Goal: Information Seeking & Learning: Learn about a topic

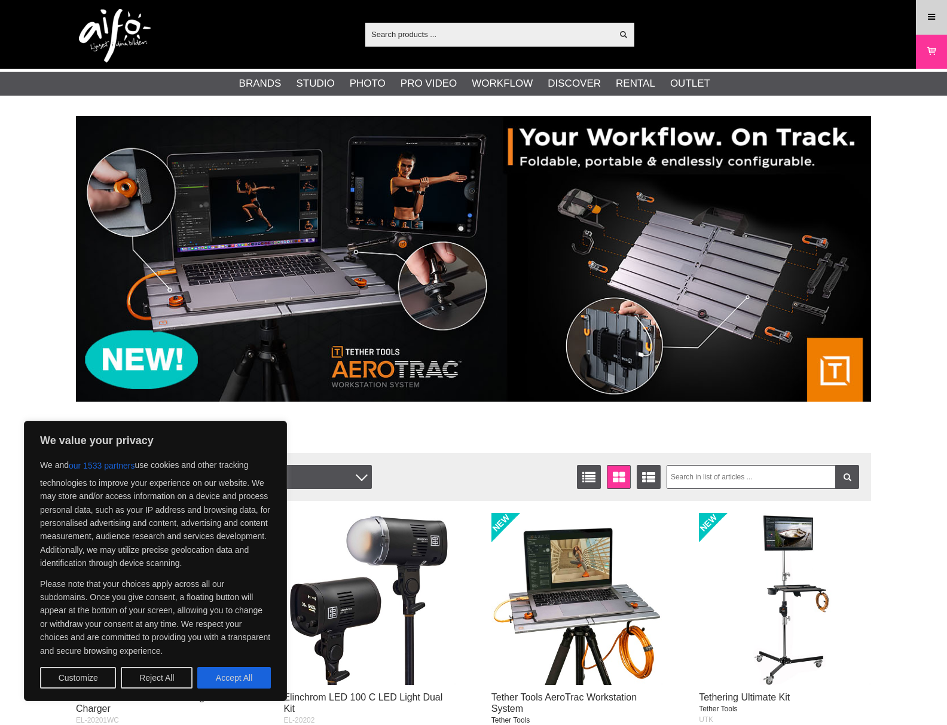
click at [924, 16] on link "Menu" at bounding box center [931, 17] width 30 height 28
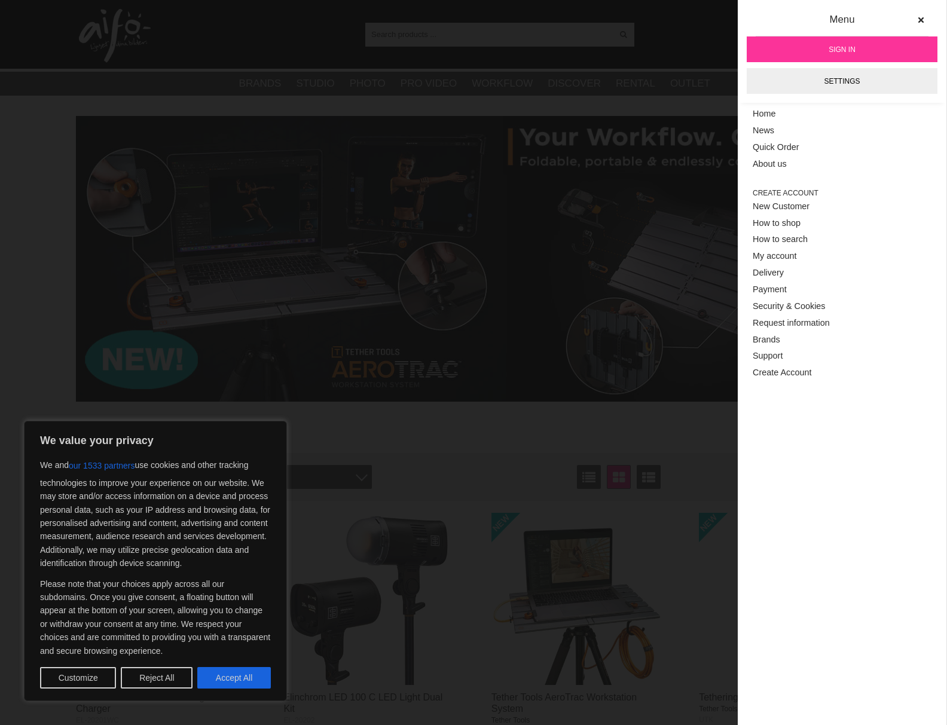
click at [843, 46] on span "Sign in" at bounding box center [841, 49] width 27 height 11
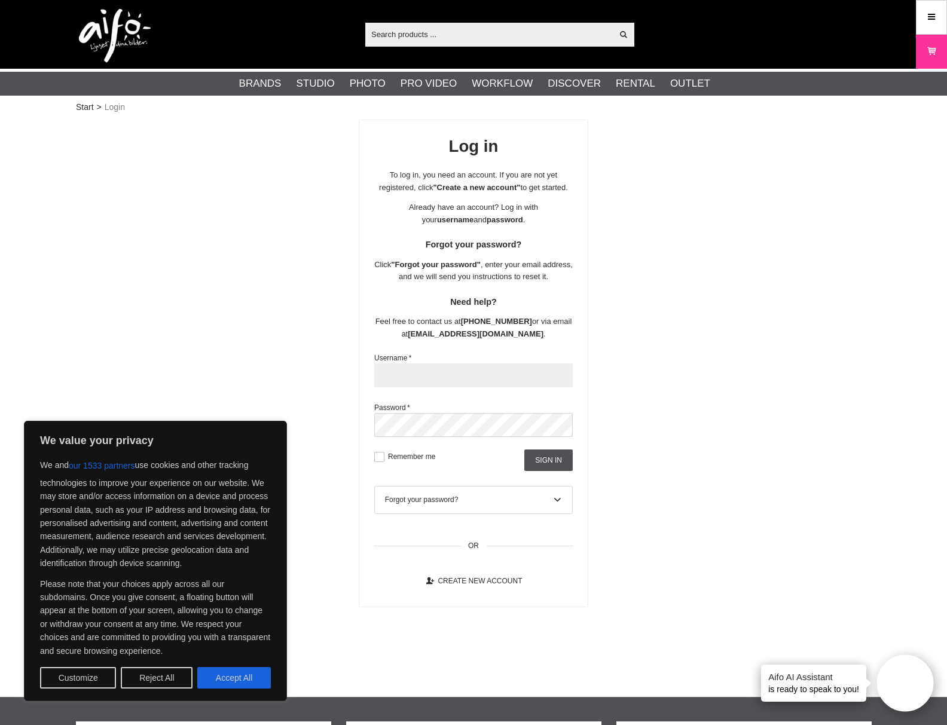
type input "akadeemia"
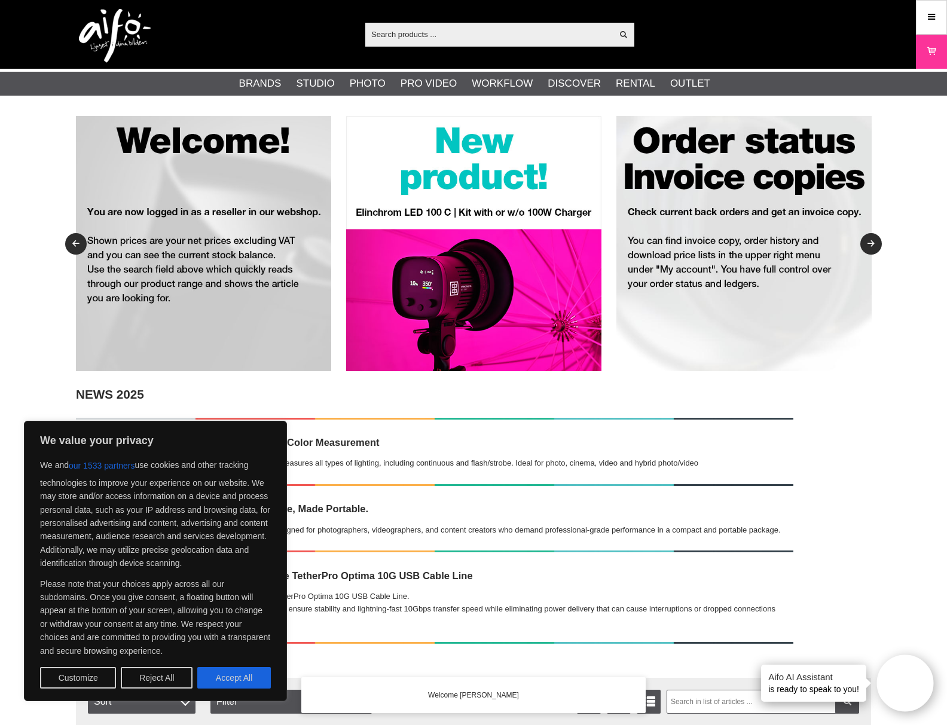
click at [393, 34] on input "text" at bounding box center [488, 34] width 247 height 18
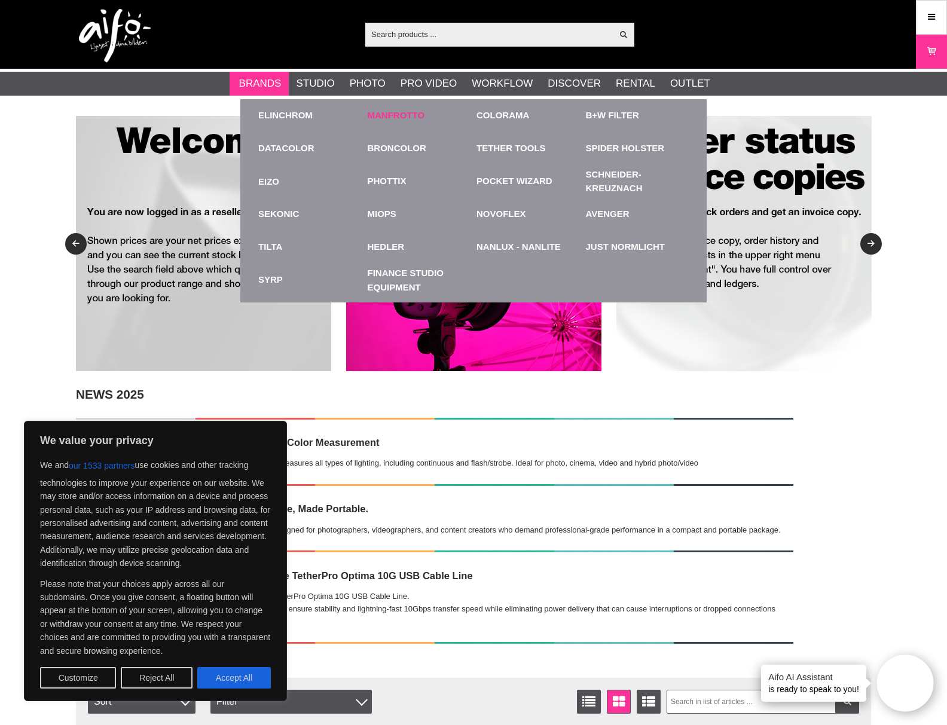
click at [396, 117] on link "Manfrotto" at bounding box center [396, 116] width 57 height 14
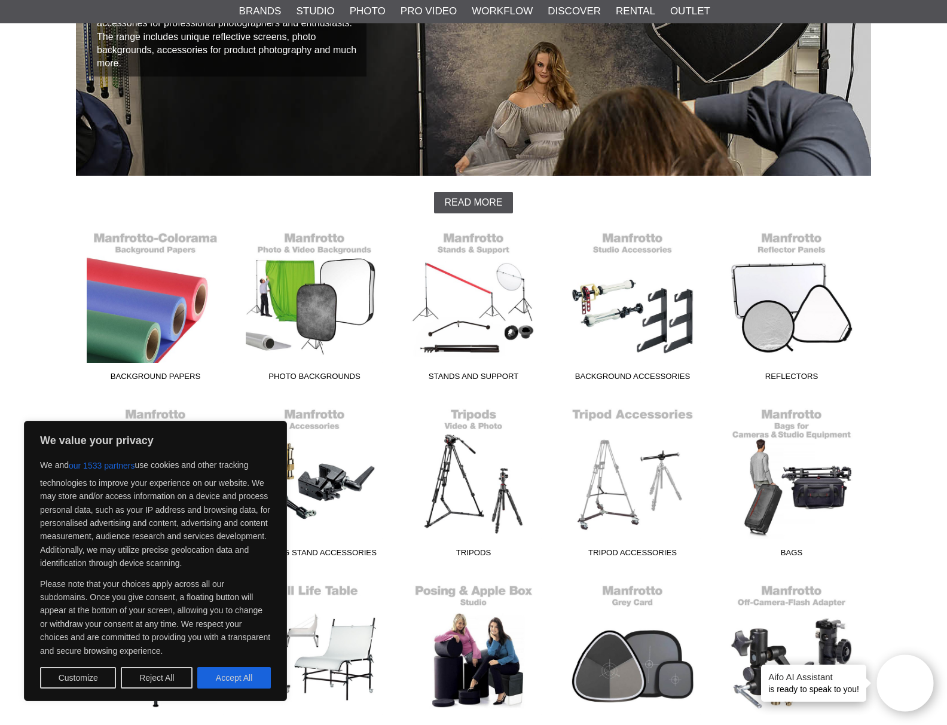
scroll to position [193, 0]
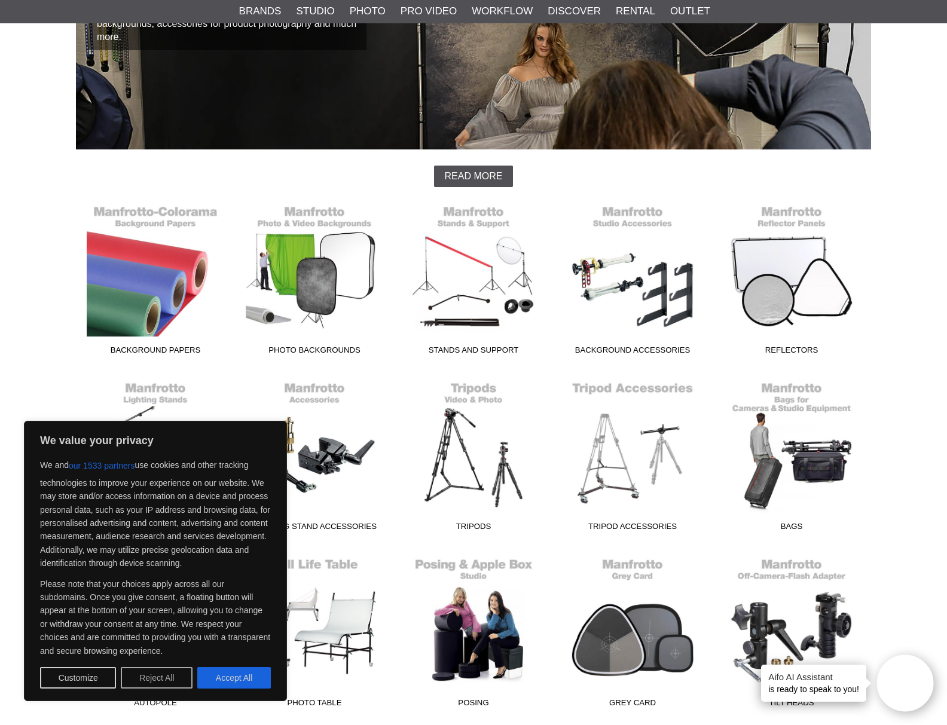
click at [140, 681] on button "Reject All" at bounding box center [157, 678] width 72 height 22
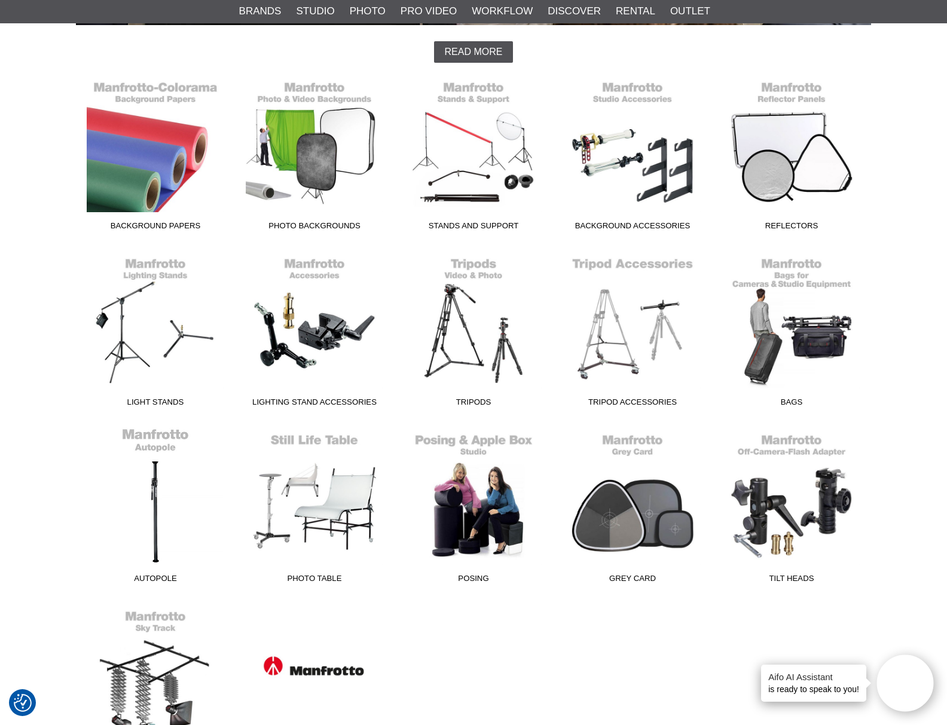
scroll to position [324, 0]
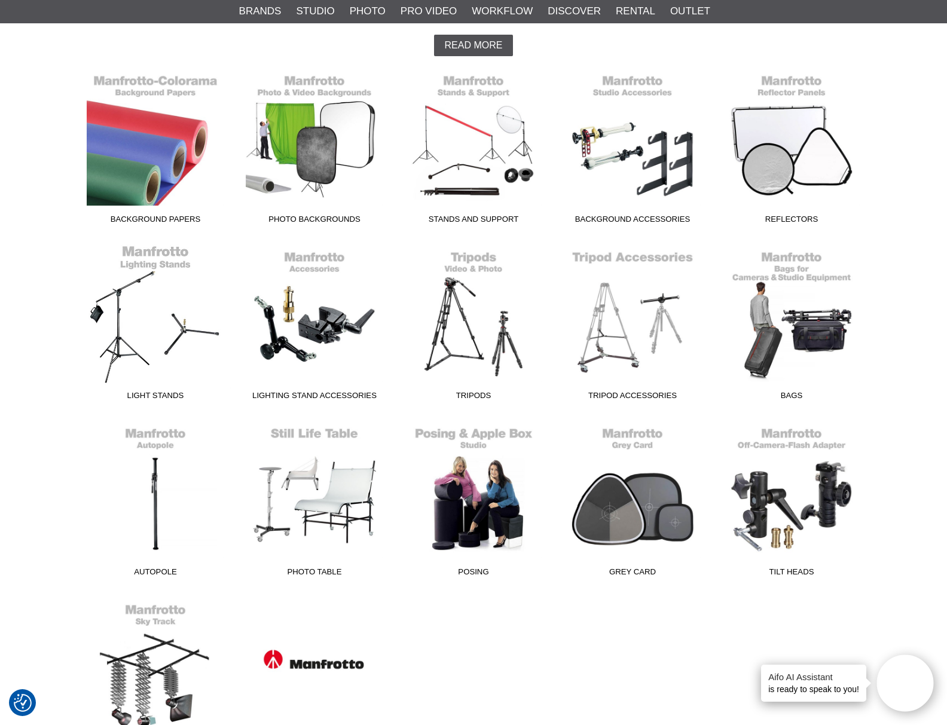
click at [124, 332] on link "Light Stands" at bounding box center [155, 324] width 159 height 161
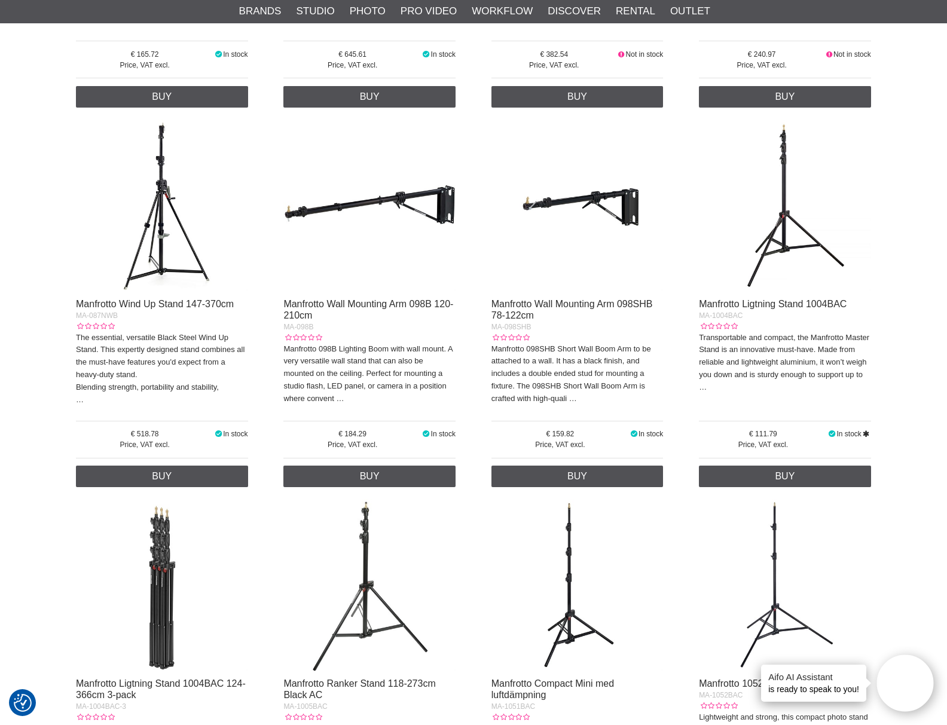
scroll to position [1551, 0]
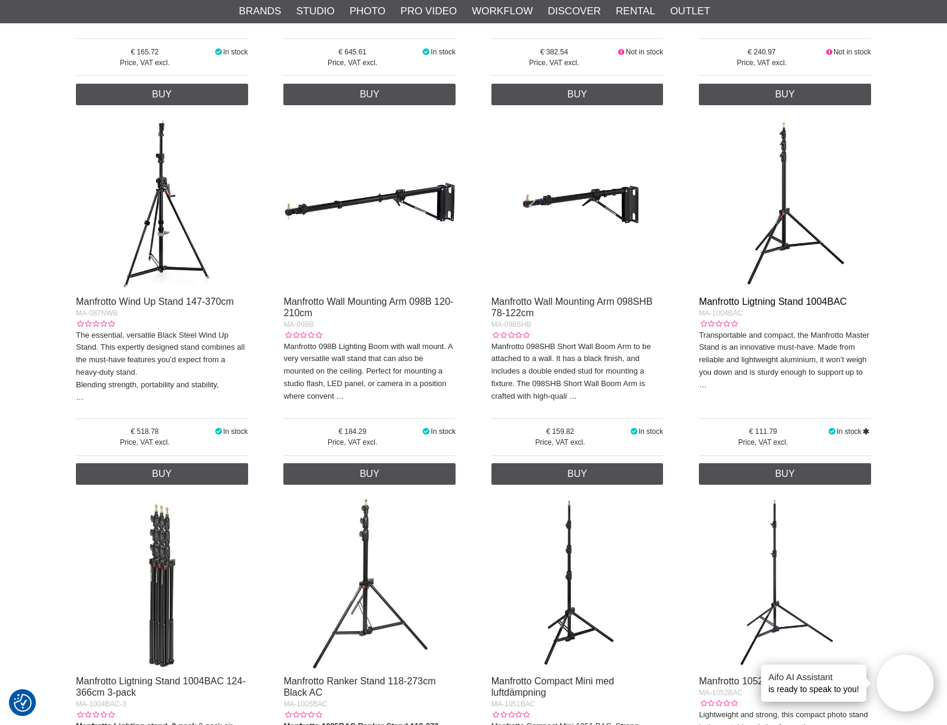
click at [752, 296] on link "Manfrotto Ligtning Stand 1004BAC" at bounding box center [773, 301] width 148 height 10
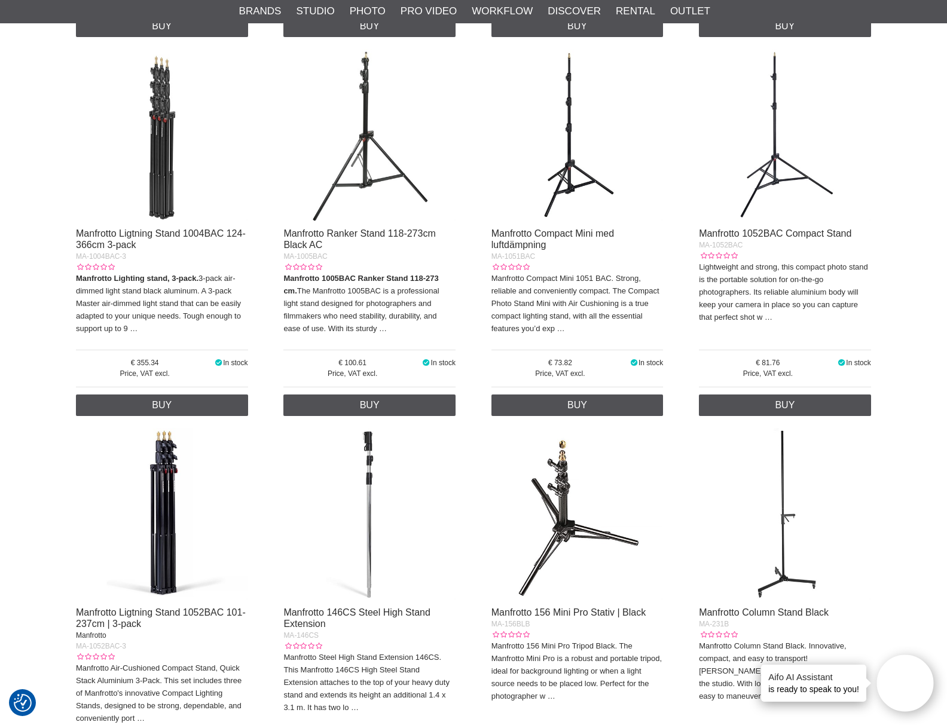
scroll to position [1990, 0]
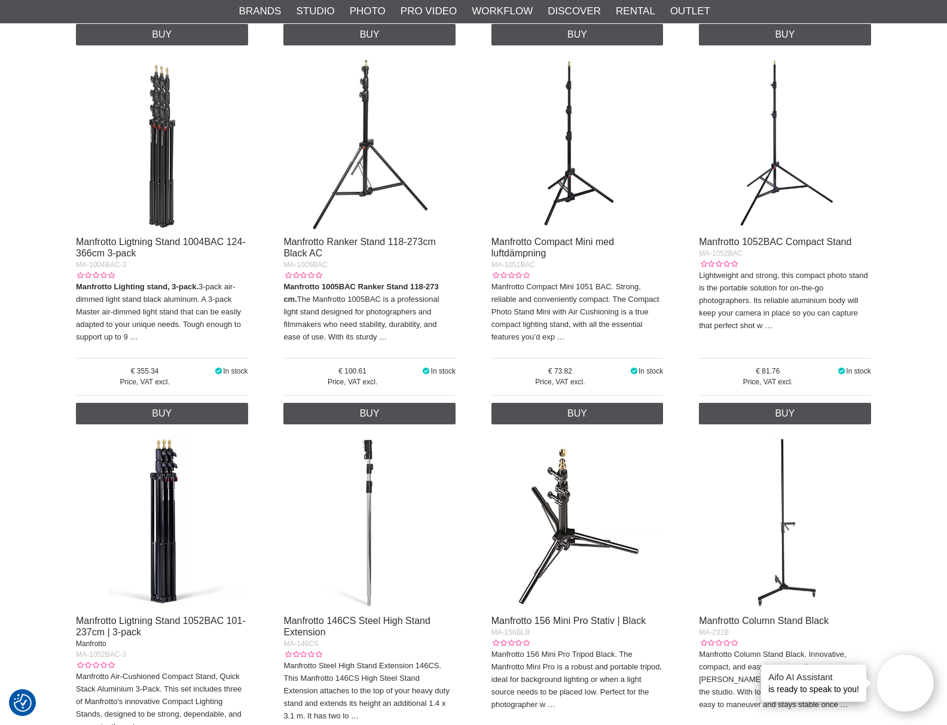
click at [363, 137] on img at bounding box center [369, 143] width 172 height 172
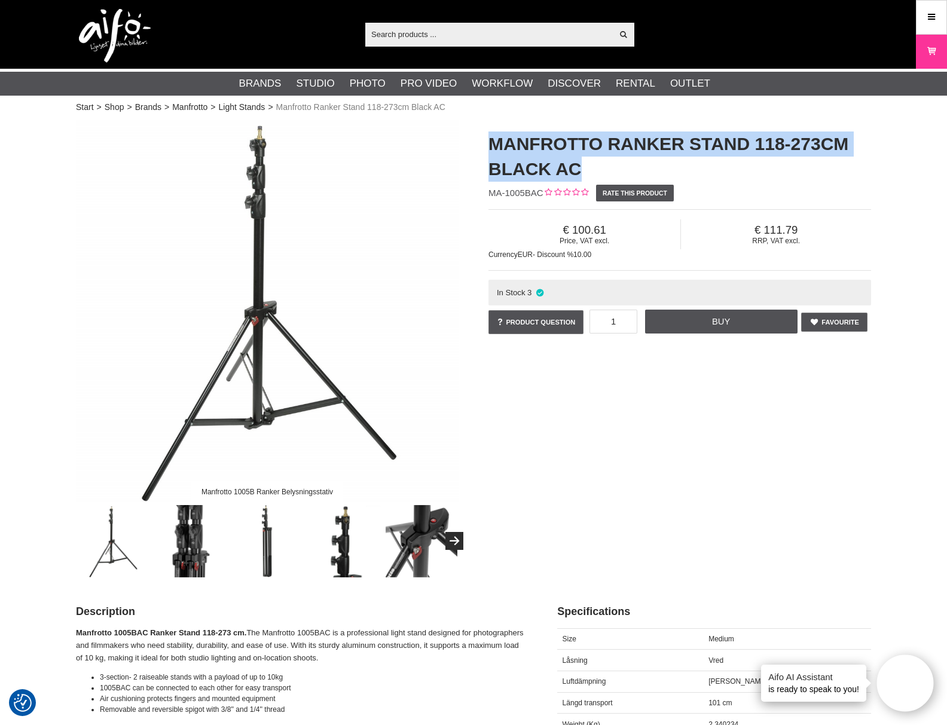
drag, startPoint x: 488, startPoint y: 143, endPoint x: 589, endPoint y: 163, distance: 103.5
click at [589, 163] on div "Manfrotto Ranker Stand 118-273cm Black AC MA-1005BAC Rate this product Price, V…" at bounding box center [679, 234] width 412 height 229
copy h1 "Manfrotto Ranker Stand 118-273cm Black AC"
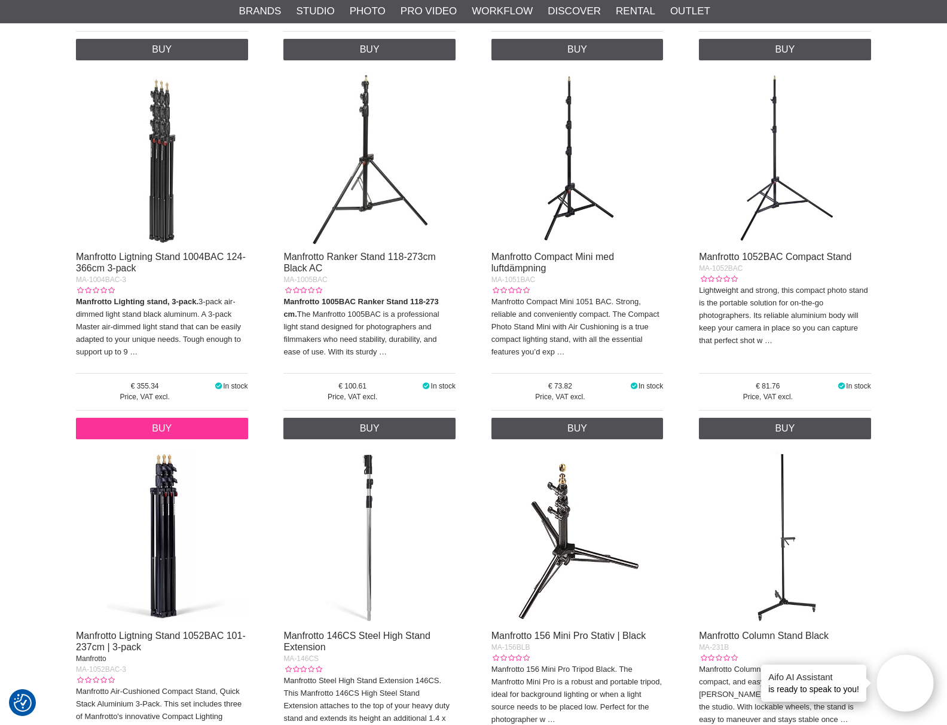
scroll to position [1975, 0]
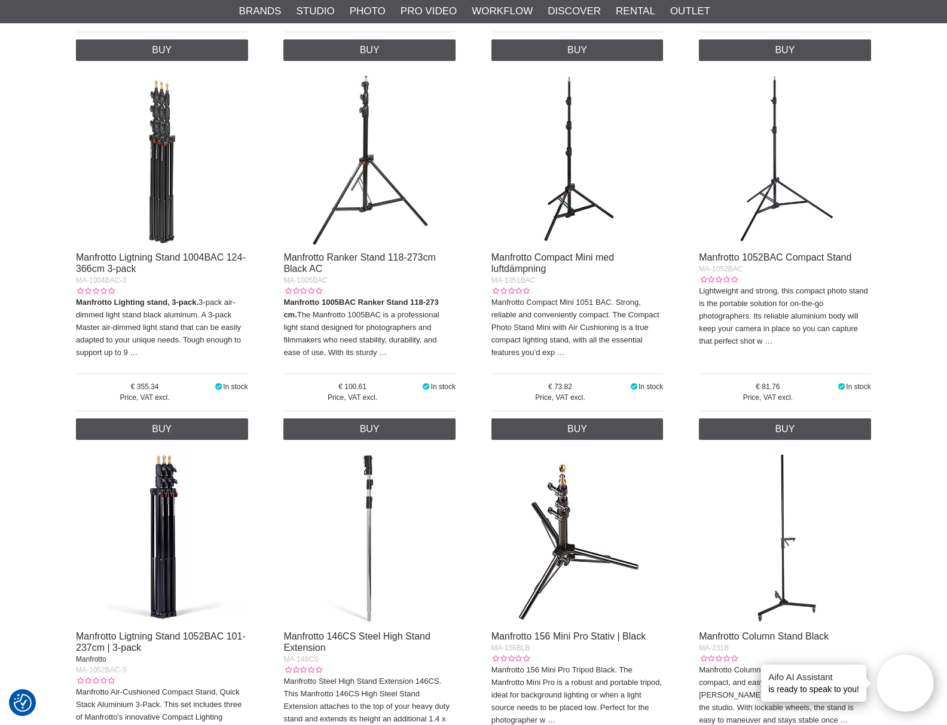
click at [169, 178] on img at bounding box center [162, 159] width 172 height 172
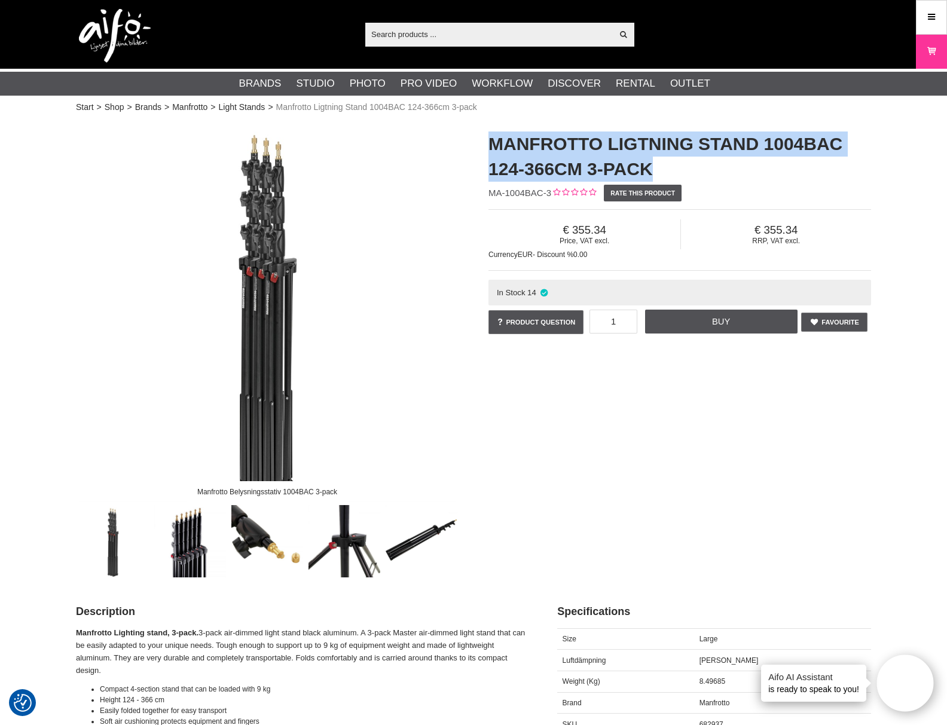
drag, startPoint x: 488, startPoint y: 145, endPoint x: 665, endPoint y: 164, distance: 178.0
click at [665, 164] on div "Manfrotto Ligtning Stand 1004BAC 124-366cm 3-pack MA-1004BAC-3 Rate this produc…" at bounding box center [679, 234] width 412 height 229
copy h1 "Manfrotto Ligtning Stand 1004BAC 124-366cm 3-pack"
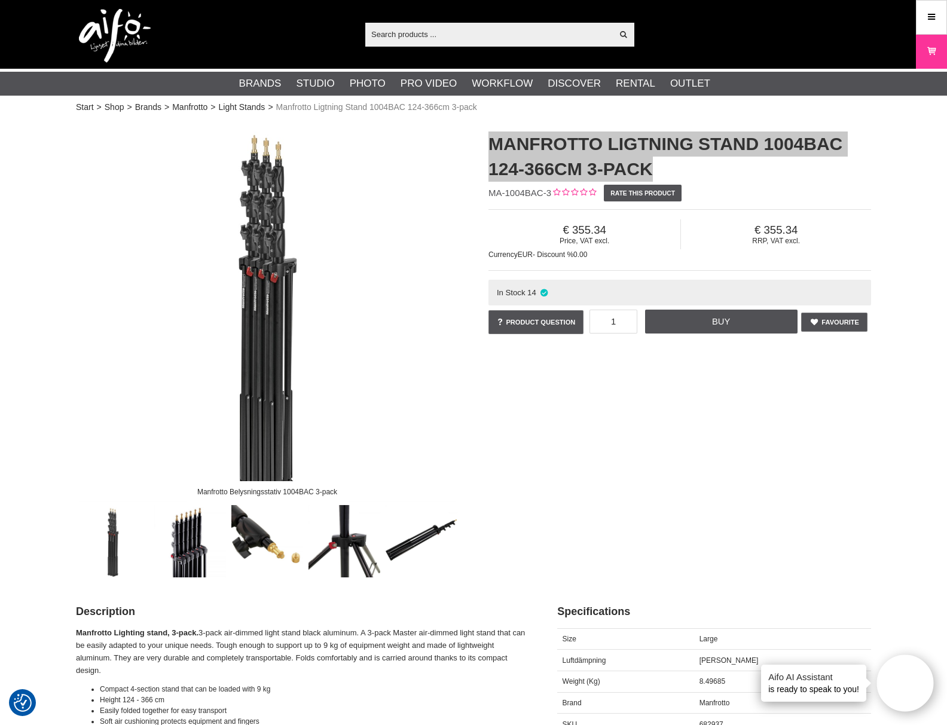
drag, startPoint x: 5, startPoint y: 311, endPoint x: 798, endPoint y: 130, distance: 814.1
click at [798, 130] on div "Manfrotto Ligtning Stand 1004BAC 124-366cm 3-pack" at bounding box center [679, 152] width 382 height 65
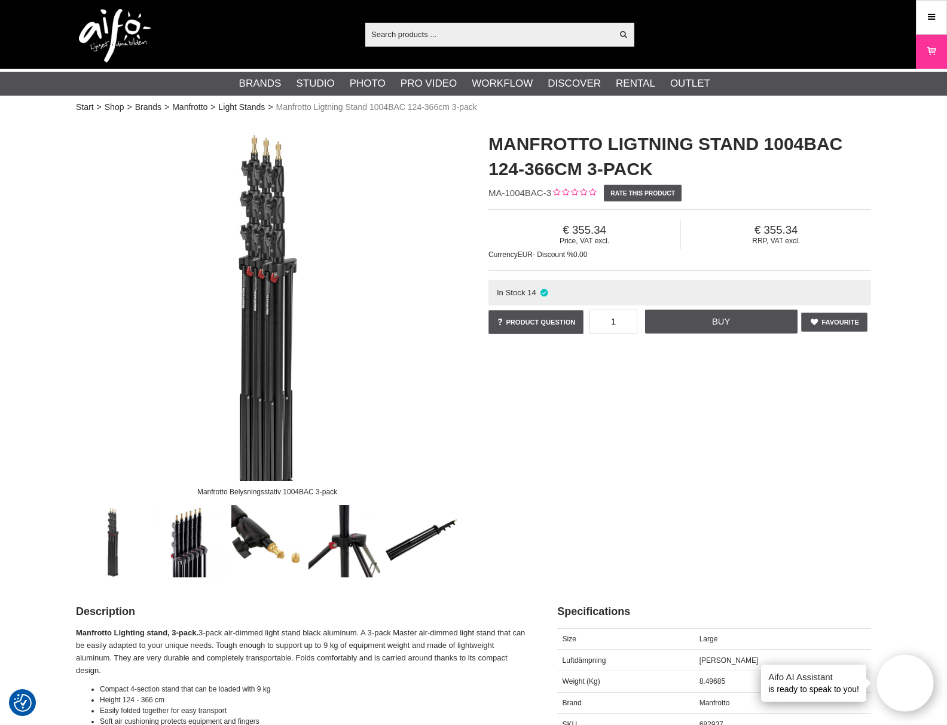
click at [791, 174] on h1 "Manfrotto Ligtning Stand 1004BAC 124-366cm 3-pack" at bounding box center [679, 156] width 382 height 50
click at [629, 463] on div "Manfrotto Belysningsstativ 1004BAC 3-pack Manfrotto Ligtning Stand 1004BAC 124-…" at bounding box center [473, 349] width 825 height 458
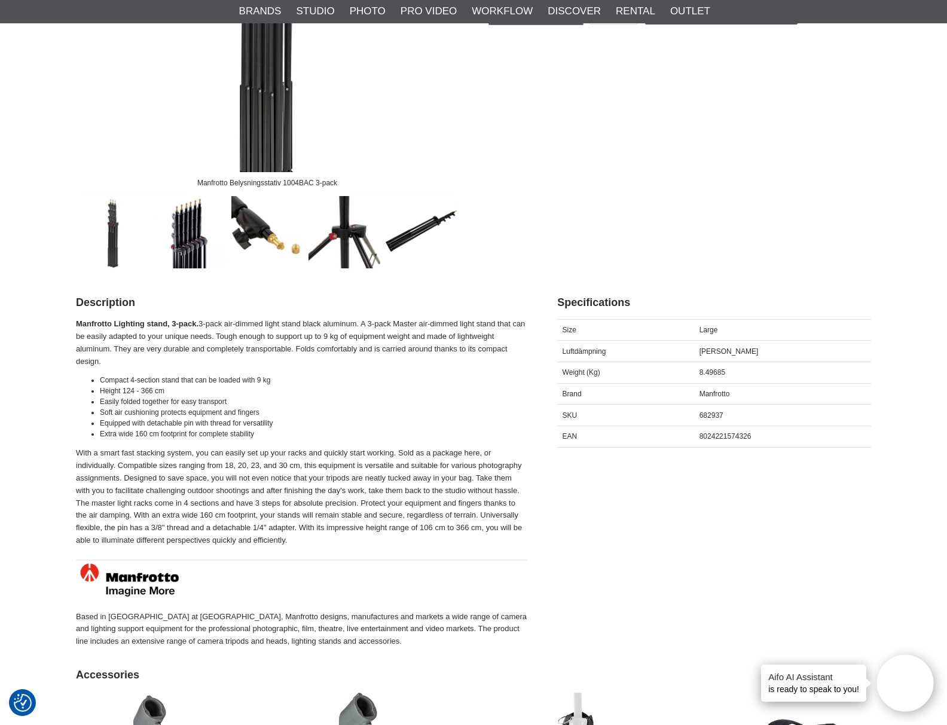
scroll to position [313, 0]
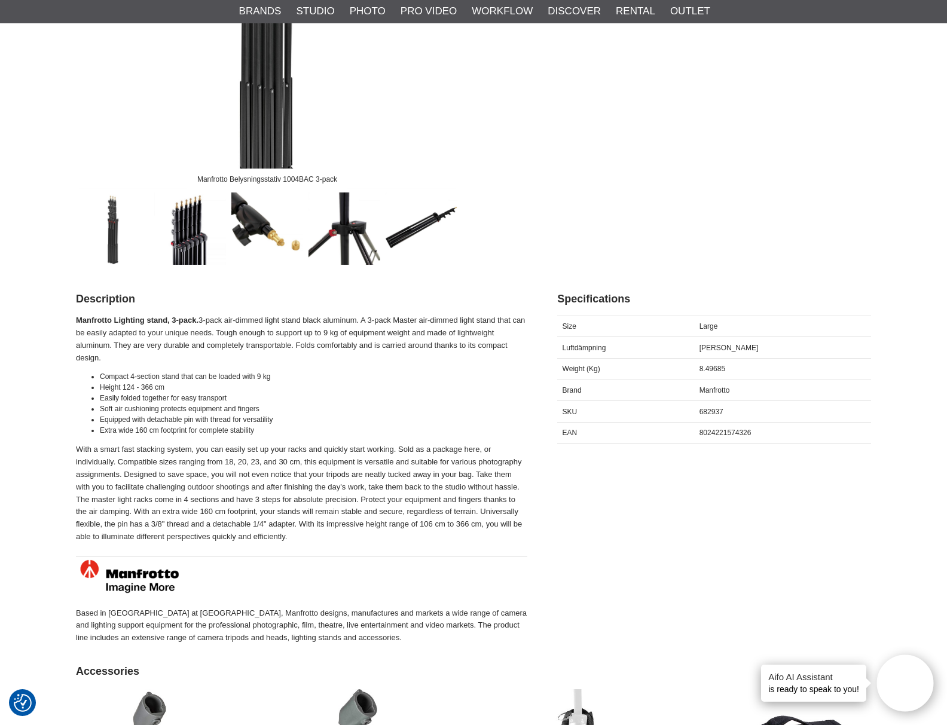
click at [730, 430] on span "8024221574326" at bounding box center [725, 433] width 52 height 8
copy span "8024221574326"
click at [835, 188] on div "Manfrotto Belysningsstativ 1004BAC 3-pack Manfrotto Ligtning Stand 1004BAC 124-…" at bounding box center [473, 36] width 825 height 458
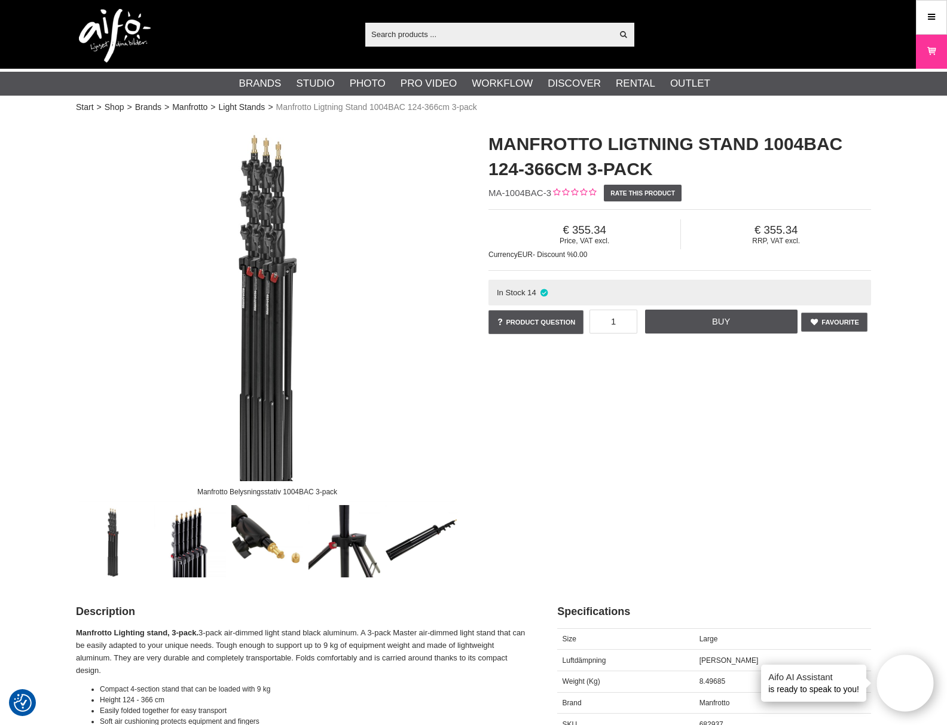
scroll to position [0, 0]
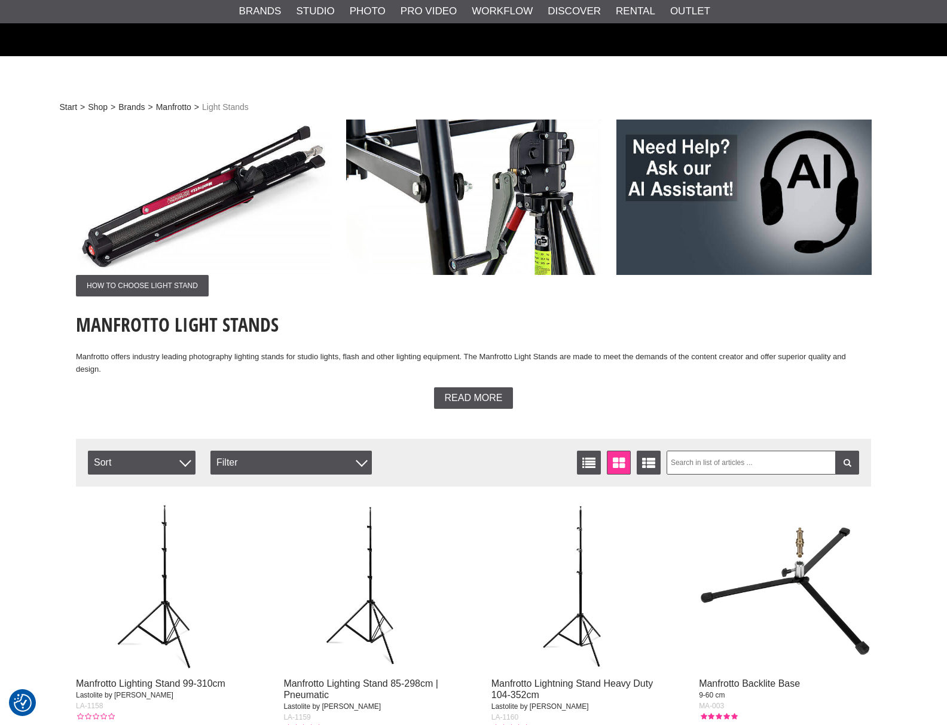
scroll to position [1975, 0]
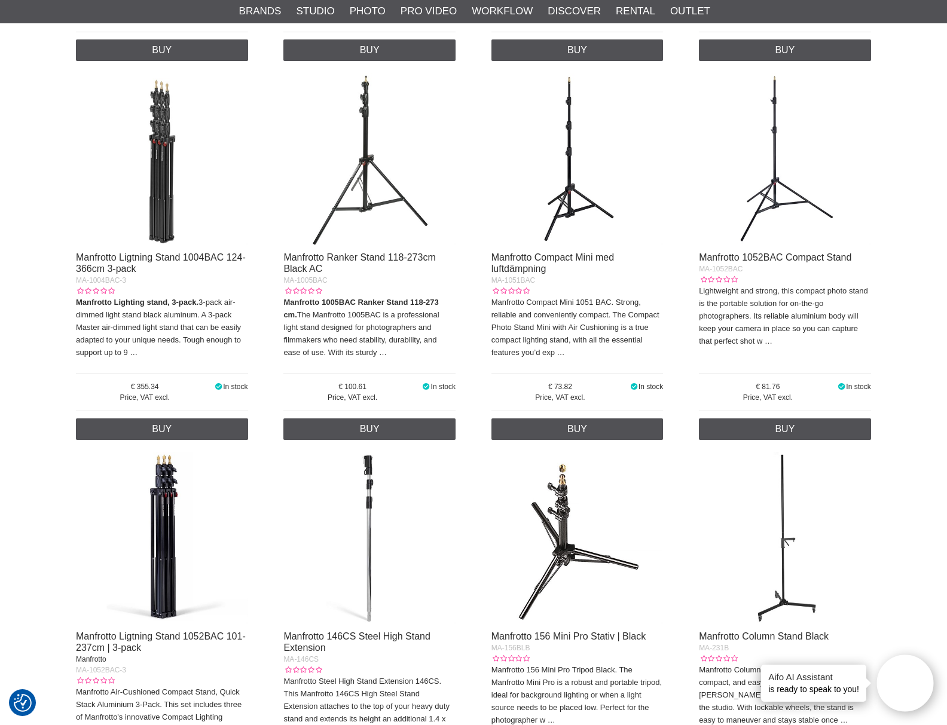
click at [367, 173] on img at bounding box center [369, 159] width 172 height 172
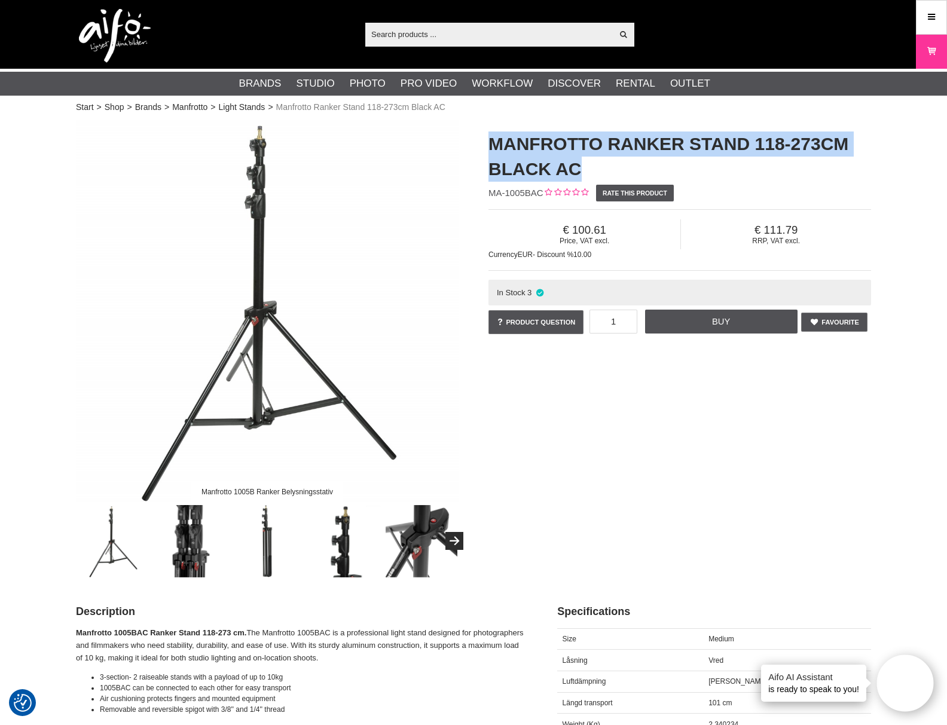
drag, startPoint x: 489, startPoint y: 142, endPoint x: 593, endPoint y: 163, distance: 106.1
click at [593, 163] on h1 "Manfrotto Ranker Stand 118-273cm Black AC" at bounding box center [679, 156] width 382 height 50
copy h1 "Manfrotto Ranker Stand 118-273cm Black AC"
click at [263, 148] on img at bounding box center [267, 311] width 382 height 382
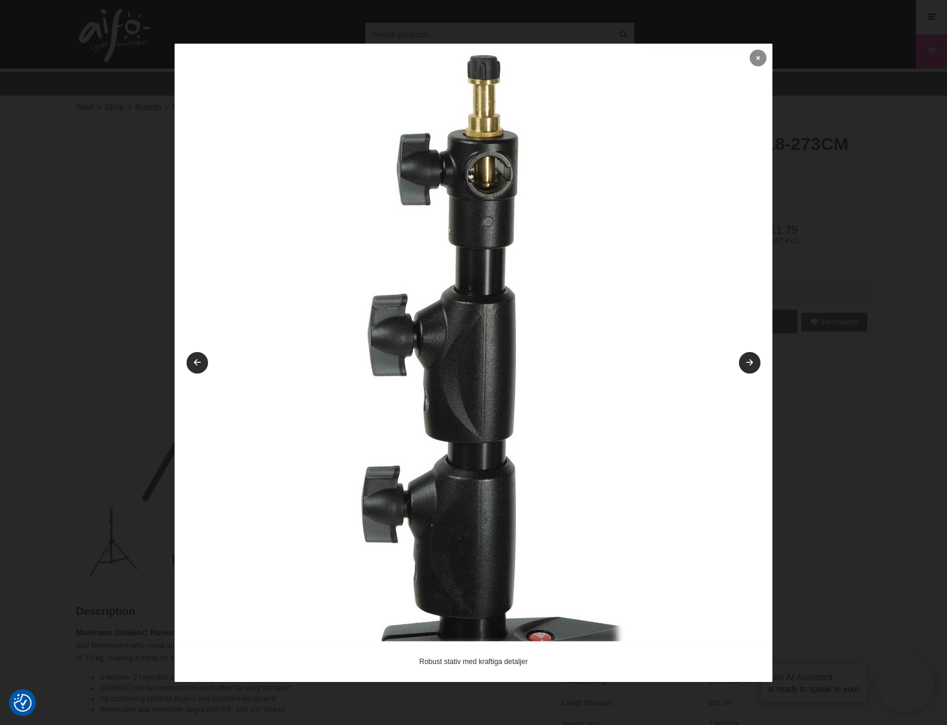
click at [760, 60] on icon at bounding box center [758, 57] width 4 height 7
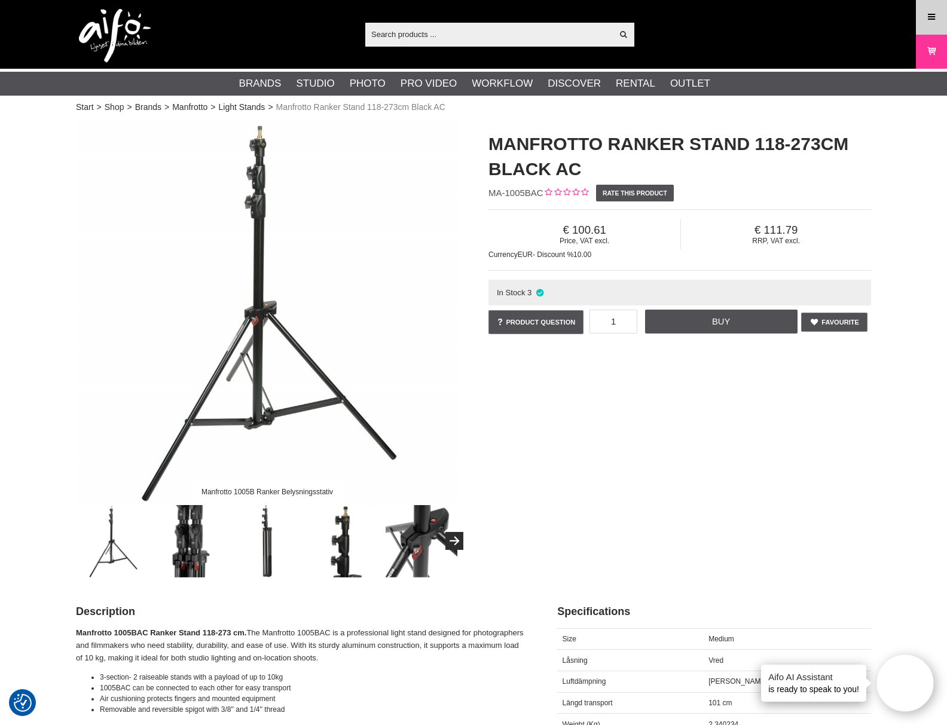
click at [926, 17] on icon at bounding box center [931, 17] width 11 height 13
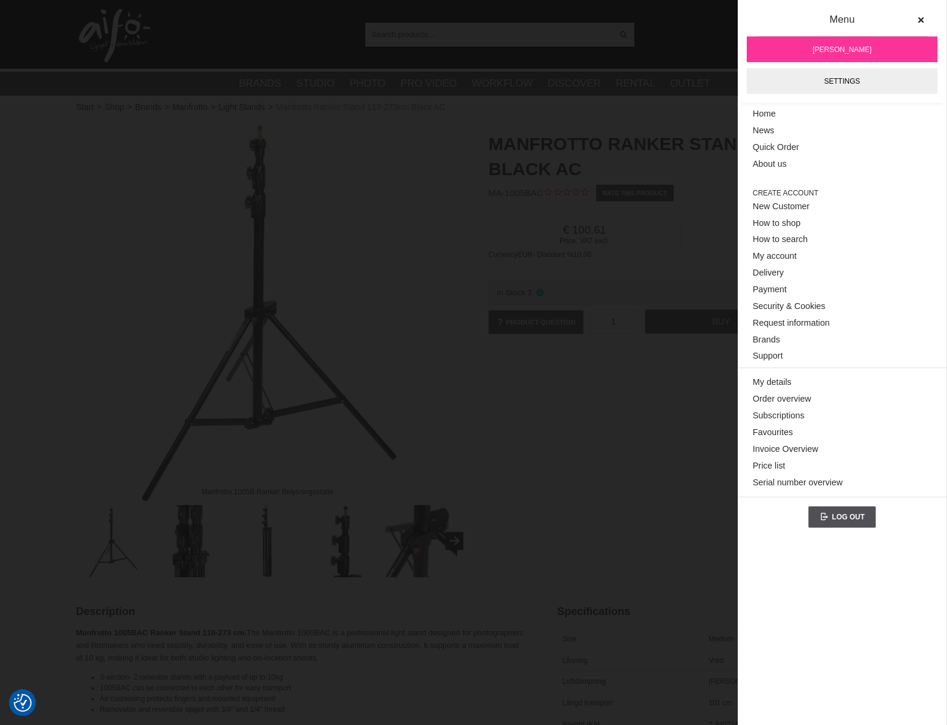
click at [686, 122] on div "Manfrotto Ranker Stand 118-273cm Black AC" at bounding box center [679, 152] width 382 height 65
click at [700, 201] on div "Manfrotto Ranker Stand 118-273cm Black AC MA-1005BAC Rate this product Price, V…" at bounding box center [679, 234] width 412 height 229
click at [702, 207] on div "Price, VAT excl. 100.61 RRP, VAT excl. 111.79 Currency EUR - Discount % 10.00 I…" at bounding box center [679, 271] width 382 height 140
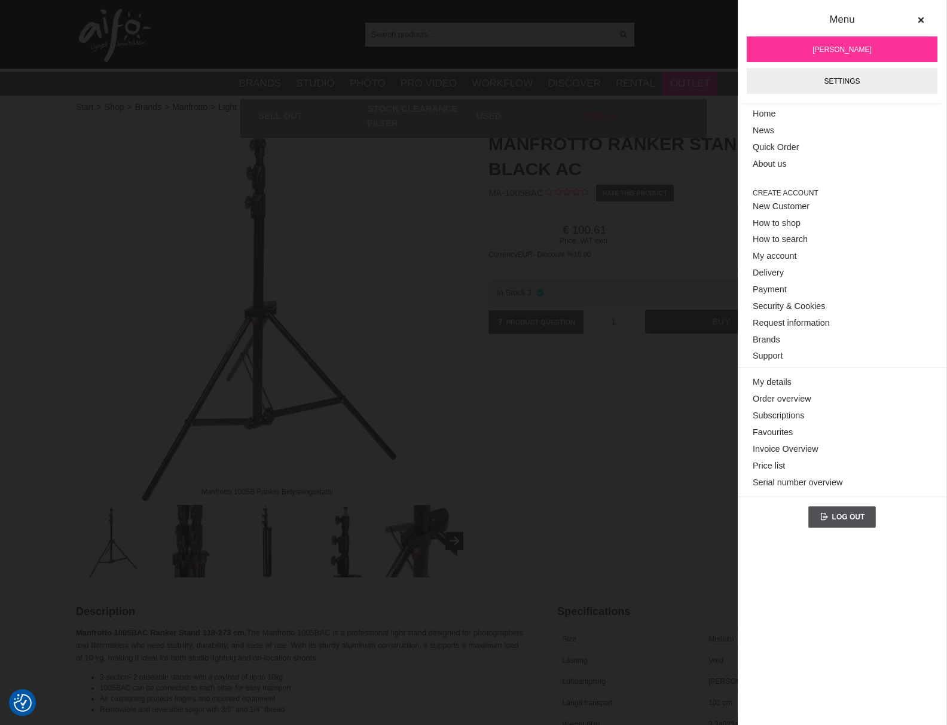
click at [663, 103] on link "Deals" at bounding box center [637, 115] width 103 height 33
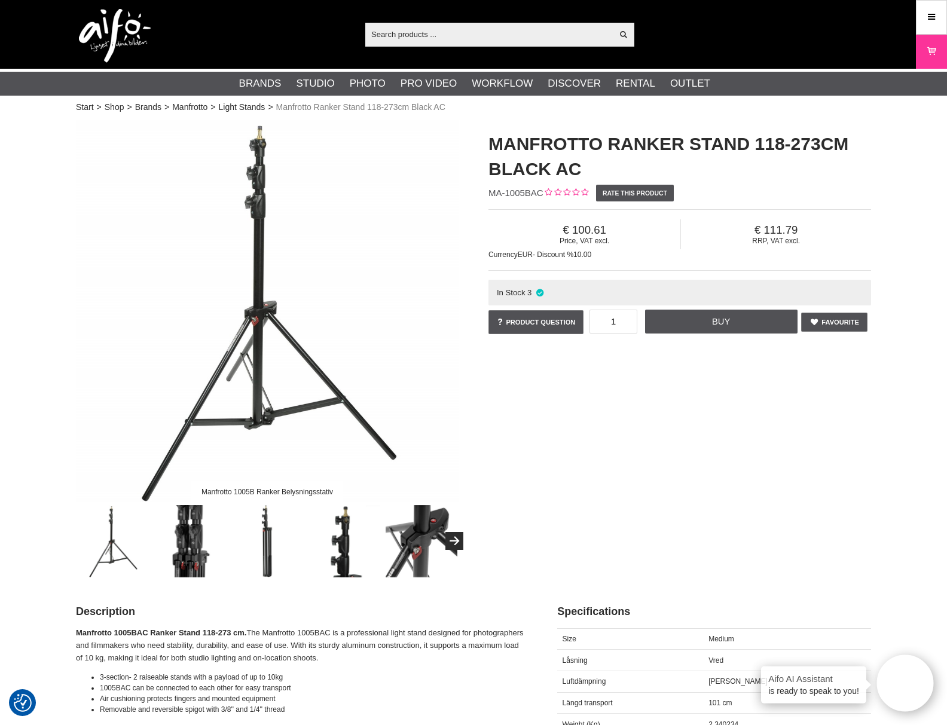
click at [657, 378] on div "Manfrotto 1005B Ranker Belysningsstativ Manfrotto Ranker Stand 118-273cm Black …" at bounding box center [473, 349] width 825 height 458
click at [694, 601] on div "Specifications Size Medium [GEOGRAPHIC_DATA] Vred Luftdämpning Ja Längd transpo…" at bounding box center [706, 703] width 329 height 222
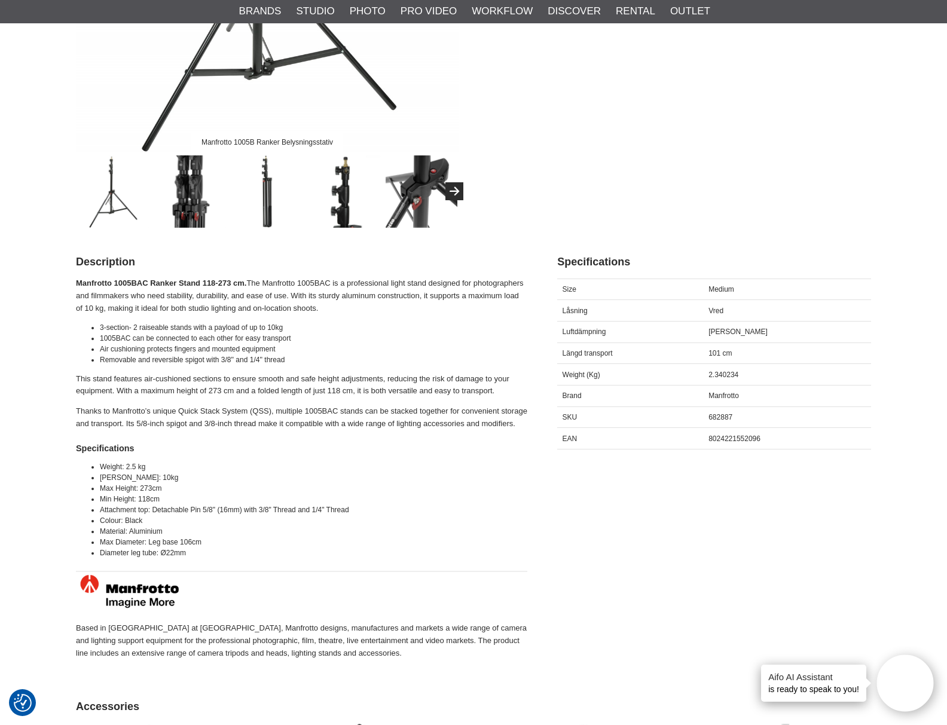
scroll to position [360, 0]
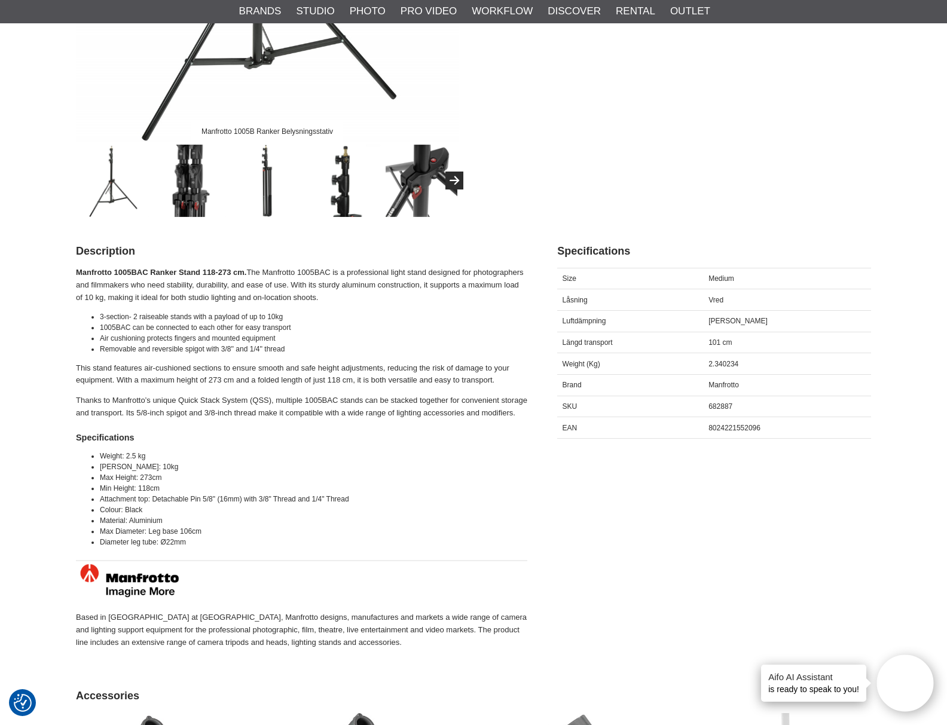
click at [740, 428] on span "8024221552096" at bounding box center [734, 428] width 52 height 8
copy span "8024221552096"
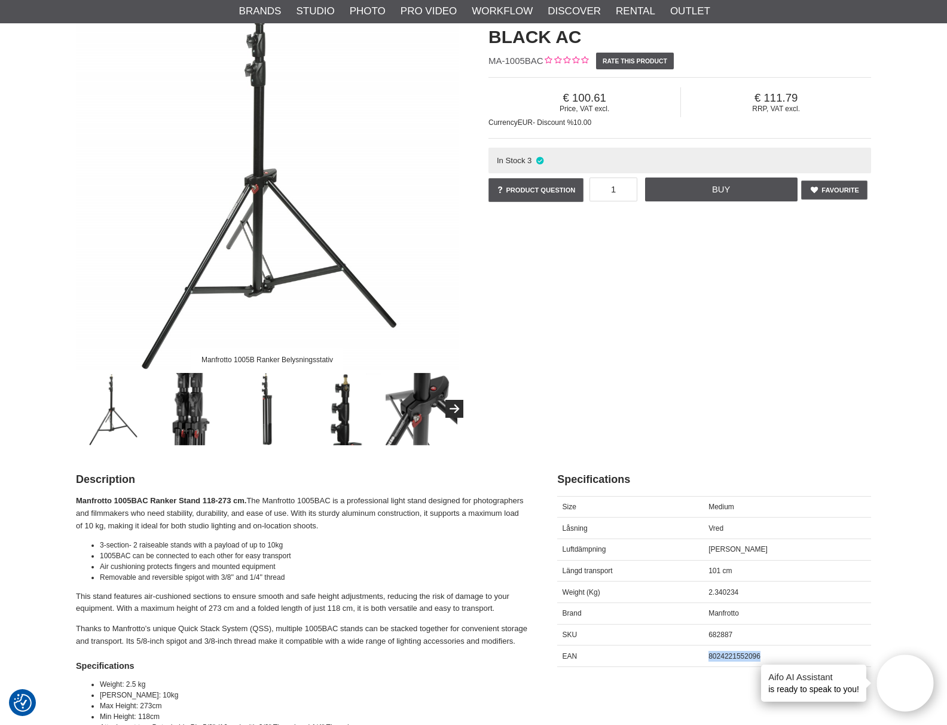
scroll to position [155, 0]
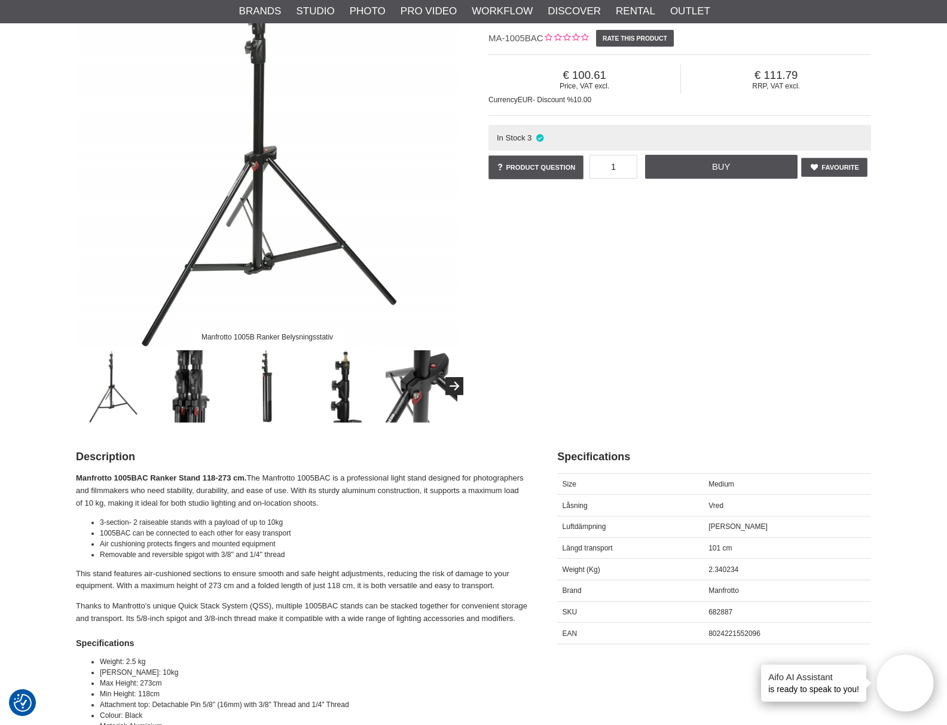
click at [128, 477] on strong "Manfrotto 1005BAC Ranker Stand 118-273 cm." at bounding box center [161, 477] width 170 height 9
copy strong "1005BAC"
click at [715, 277] on div "Manfrotto 1005B Ranker Belysningsstativ Manfrotto Ranker Stand 118-273cm Black …" at bounding box center [473, 194] width 825 height 458
click at [736, 631] on span "8024221552096" at bounding box center [734, 633] width 52 height 8
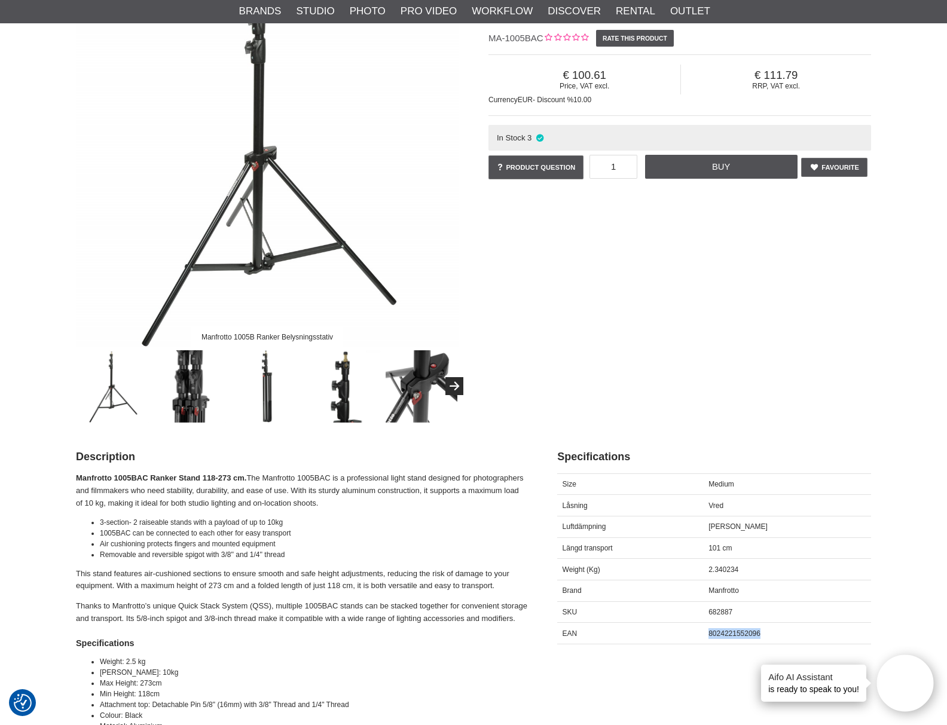
click at [736, 631] on span "8024221552096" at bounding box center [734, 633] width 52 height 8
copy span "8024221552096"
